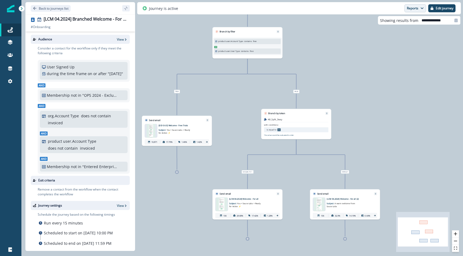
click at [411, 10] on button "Reports" at bounding box center [416, 8] width 22 height 8
click at [388, 20] on p "Email Report" at bounding box center [387, 21] width 26 height 6
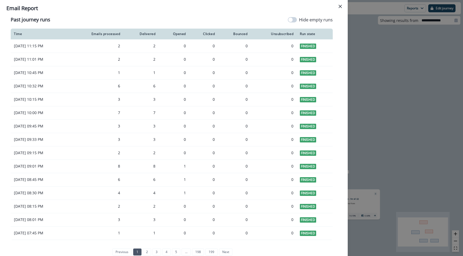
scroll to position [428, 0]
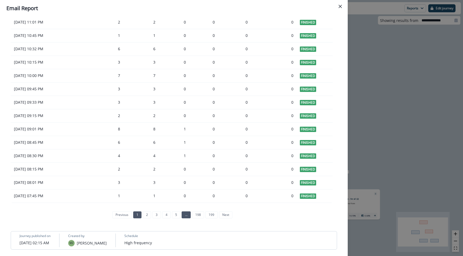
click at [182, 214] on link "..." at bounding box center [186, 215] width 9 height 7
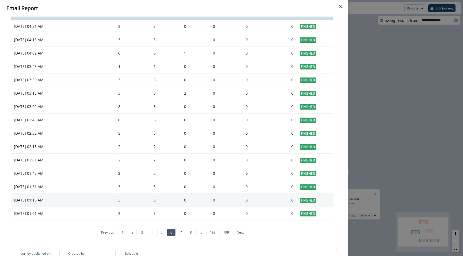
scroll to position [424, 0]
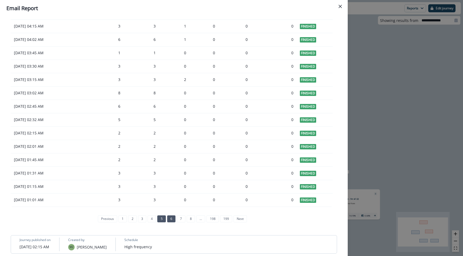
click at [157, 221] on link "5" at bounding box center [161, 219] width 8 height 7
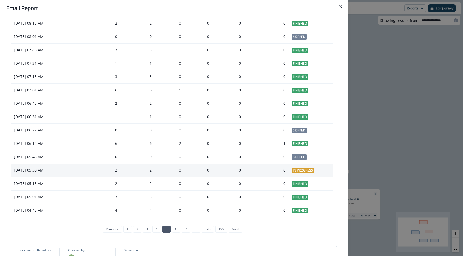
scroll to position [417, 0]
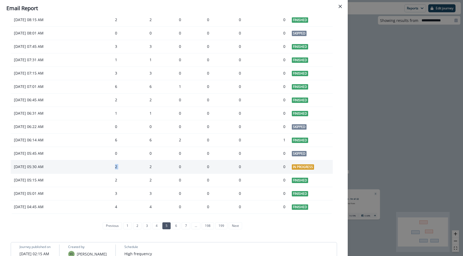
drag, startPoint x: 132, startPoint y: 167, endPoint x: 152, endPoint y: 167, distance: 19.8
click at [148, 168] on tr "[DATE] 05:30 AM 2 2 0 0 0 0 In Progress" at bounding box center [172, 166] width 322 height 13
drag, startPoint x: 161, startPoint y: 167, endPoint x: 164, endPoint y: 167, distance: 2.7
click at [152, 167] on div "2" at bounding box center [138, 166] width 28 height 5
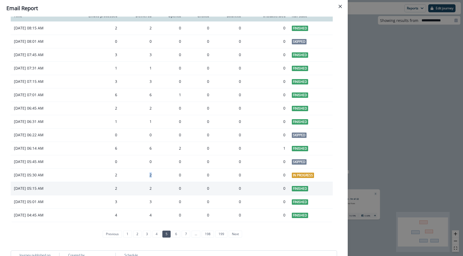
scroll to position [428, 0]
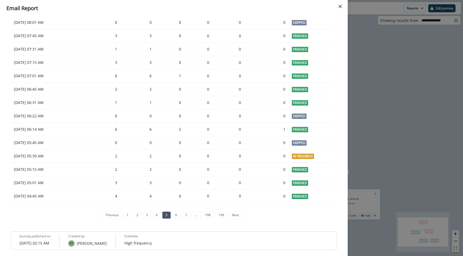
click at [391, 131] on div "**********" at bounding box center [231, 128] width 463 height 256
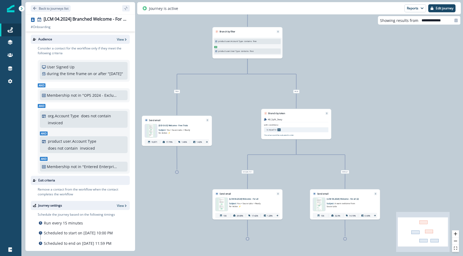
click at [392, 88] on div "11,197 contacts have entered the journey Branch by filter product user.Account …" at bounding box center [242, 128] width 442 height 256
